Goal: Task Accomplishment & Management: Manage account settings

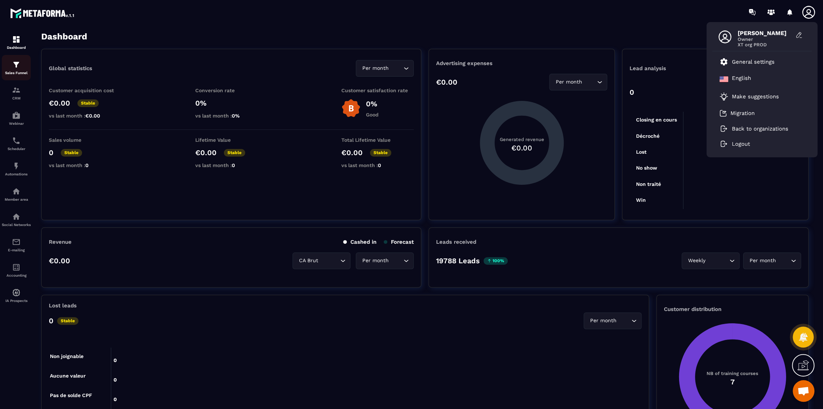
click at [23, 64] on div "Sales Funnel" at bounding box center [16, 67] width 29 height 14
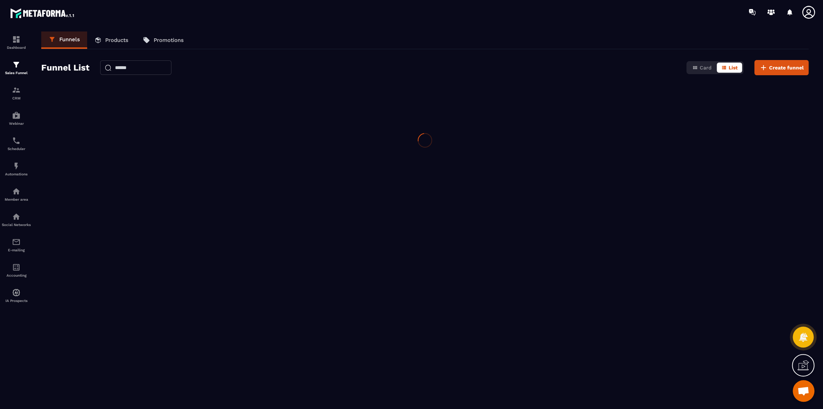
click at [23, 64] on div "Sales Funnel" at bounding box center [16, 67] width 29 height 14
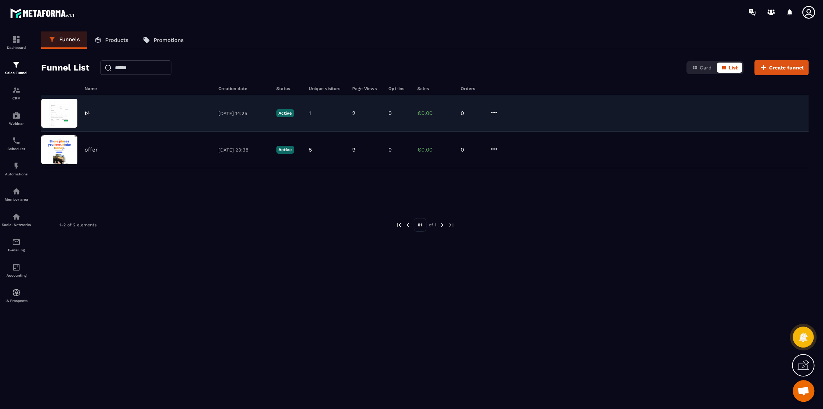
click at [647, 132] on div "t4 [DATE] 14:25 Active 1 2 0 €0.00 0" at bounding box center [424, 150] width 767 height 37
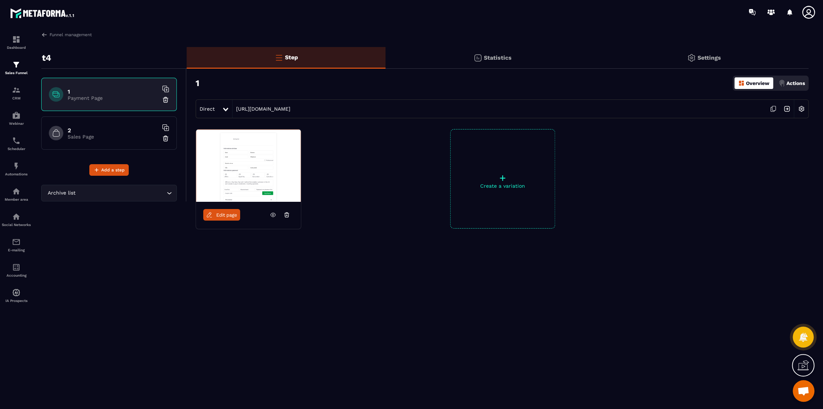
click at [694, 57] on img at bounding box center [691, 57] width 9 height 9
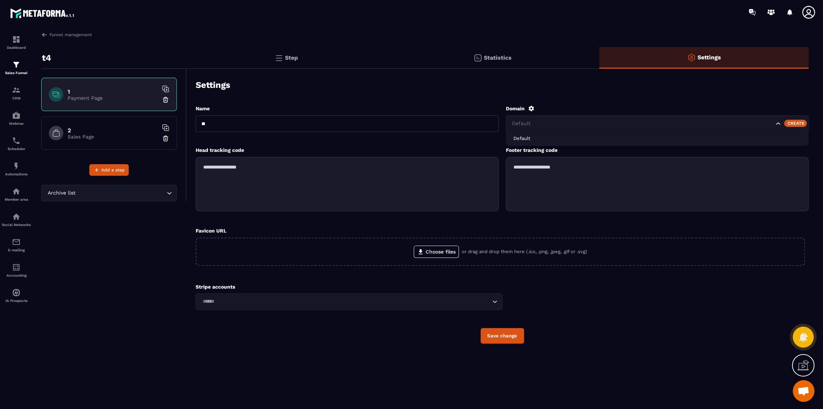
click at [524, 122] on div "Default" at bounding box center [642, 124] width 265 height 8
click at [530, 90] on div "Settings" at bounding box center [502, 84] width 613 height 25
click at [809, 12] on icon at bounding box center [808, 12] width 14 height 14
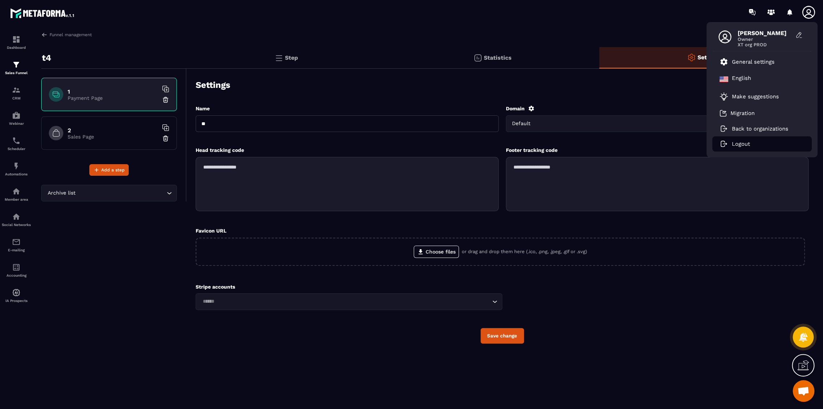
click at [756, 142] on li "Logout" at bounding box center [761, 143] width 99 height 15
